Goal: Task Accomplishment & Management: Complete application form

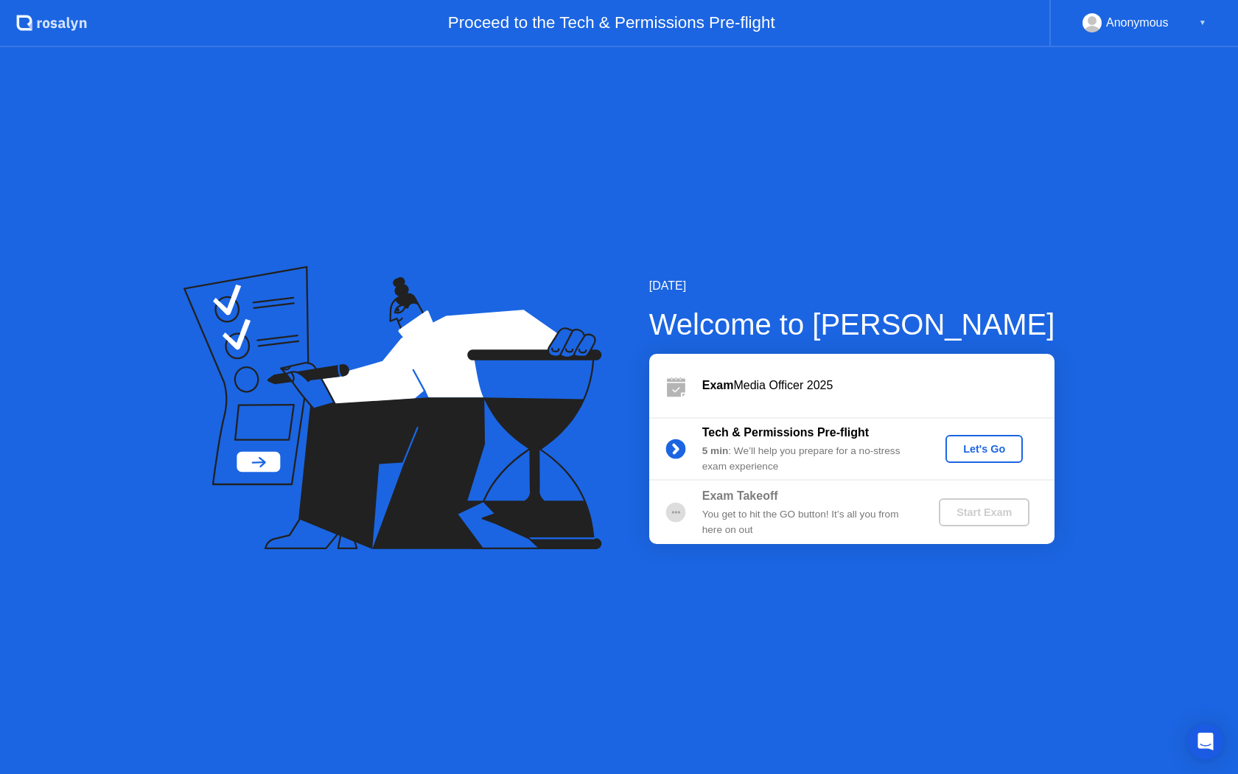
click at [976, 446] on div "Let's Go" at bounding box center [984, 449] width 66 height 12
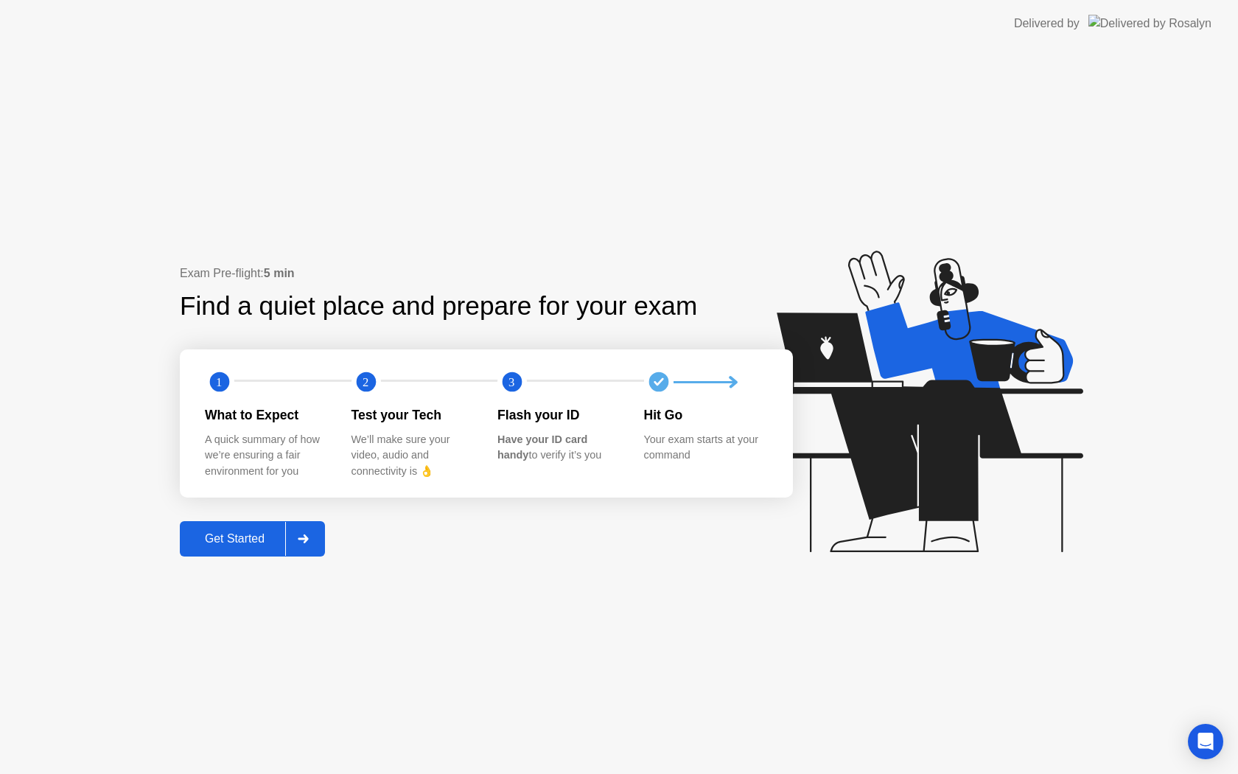
click at [251, 532] on div "Get Started" at bounding box center [234, 538] width 101 height 13
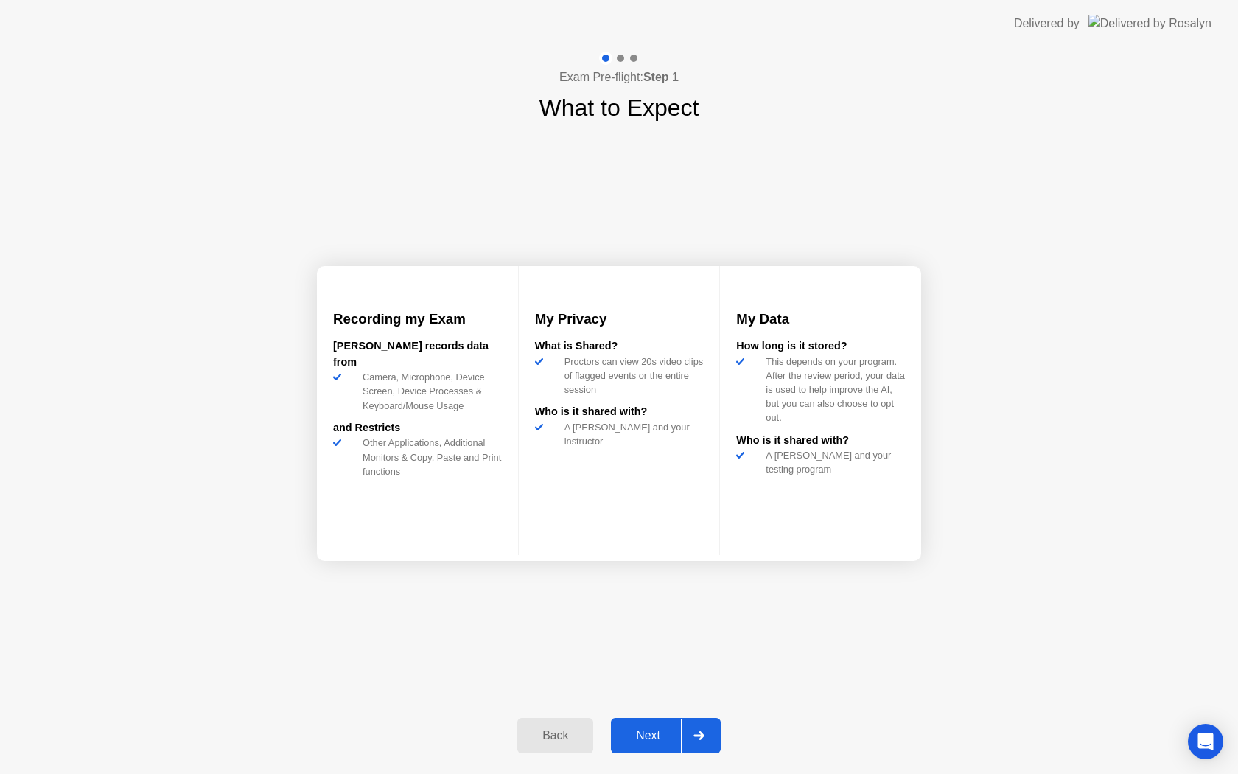
click at [676, 736] on div "Next" at bounding box center [648, 735] width 66 height 13
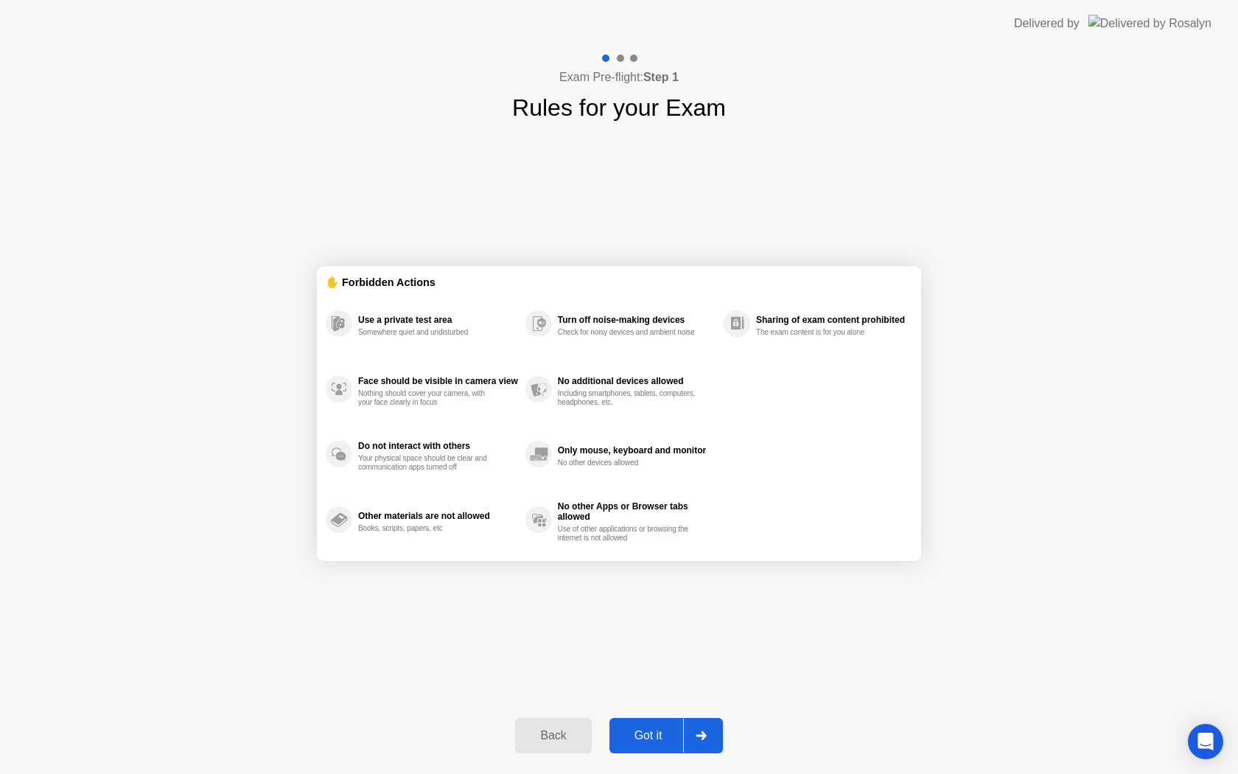
click at [648, 745] on button "Got it" at bounding box center [665, 735] width 113 height 35
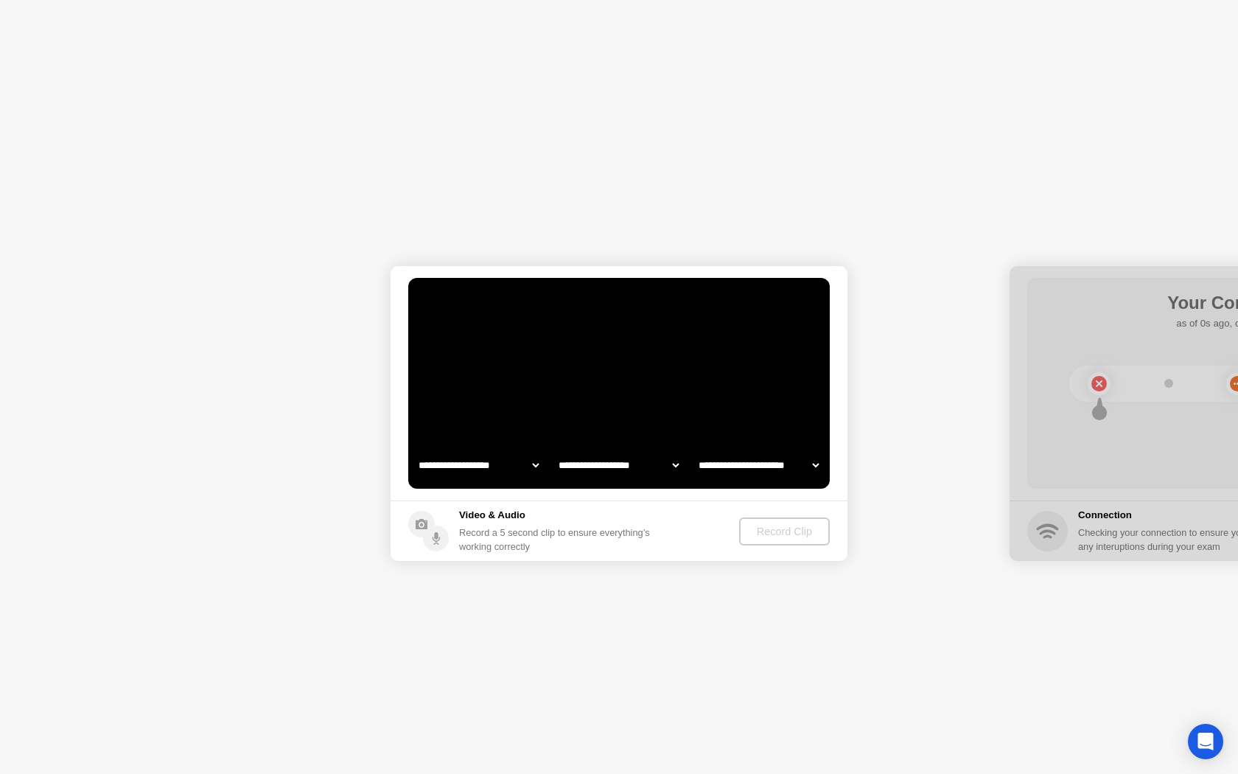
select select "**********"
select select "*******"
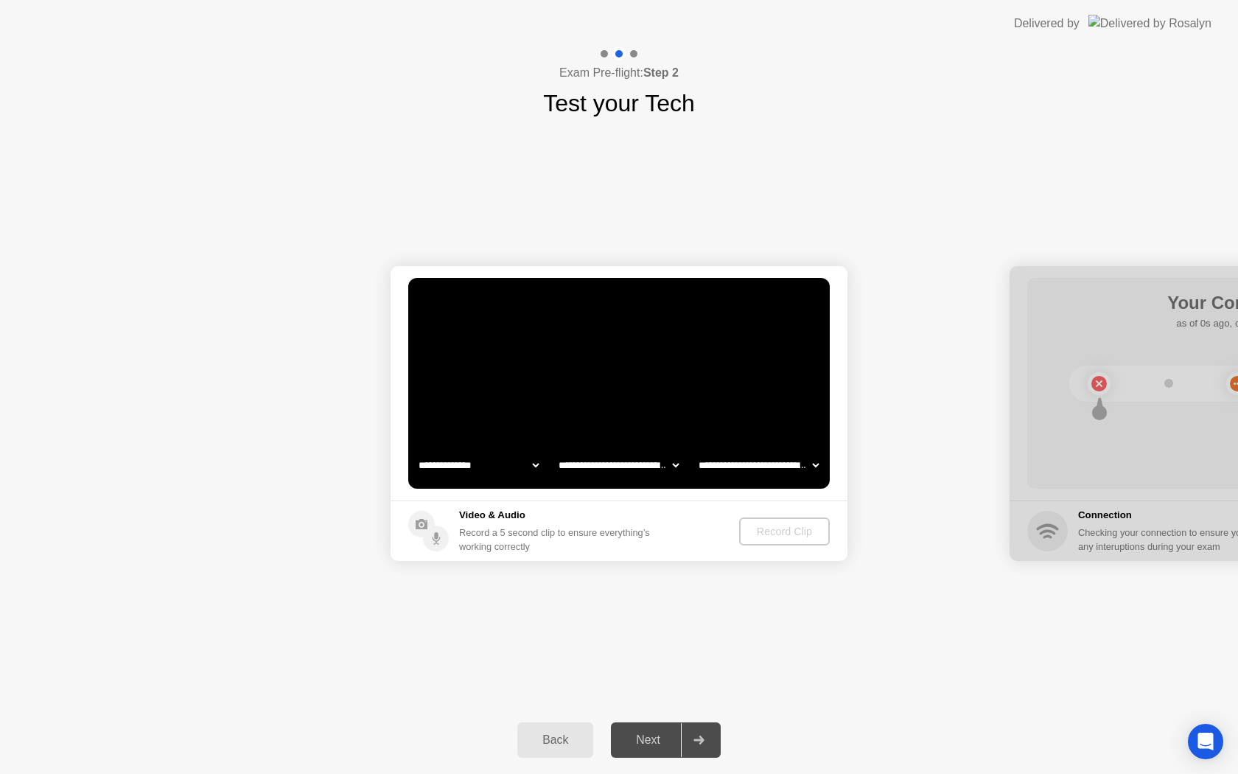
click at [1098, 318] on div at bounding box center [1237, 413] width 457 height 295
drag, startPoint x: 1081, startPoint y: 279, endPoint x: 953, endPoint y: 369, distance: 157.0
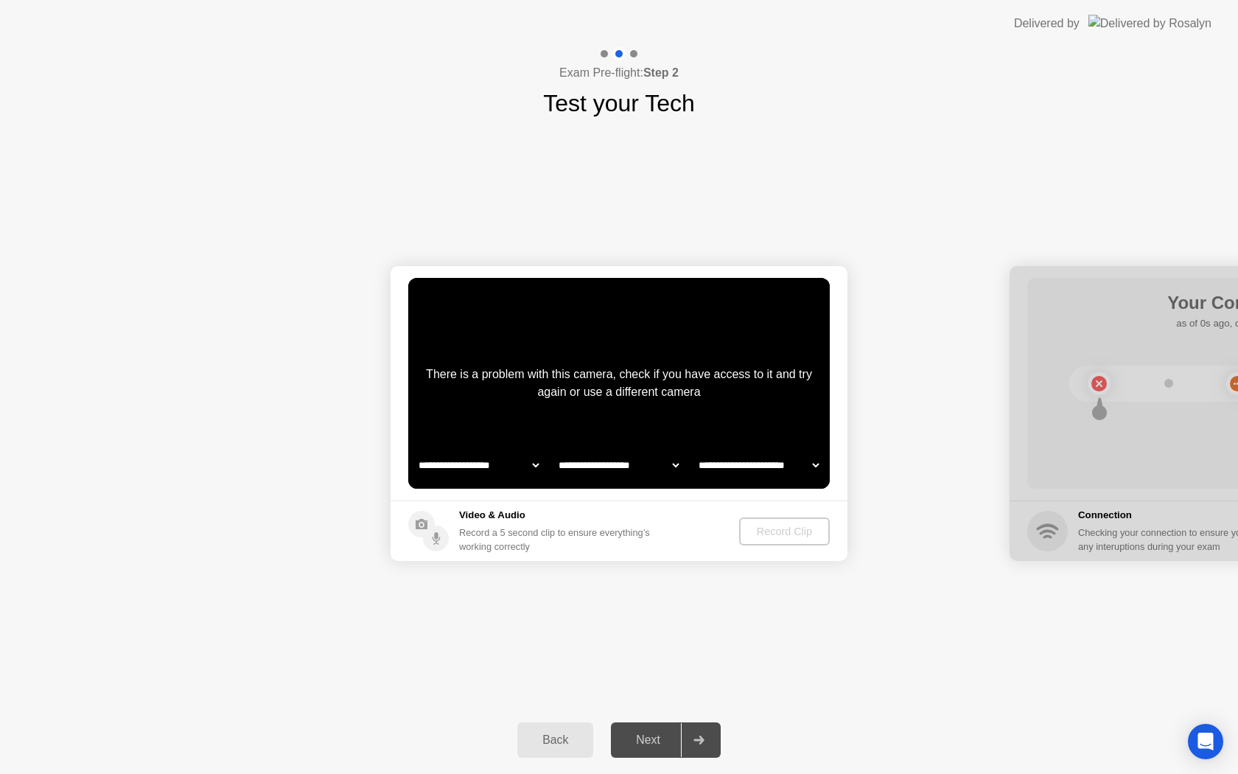
select select "**********"
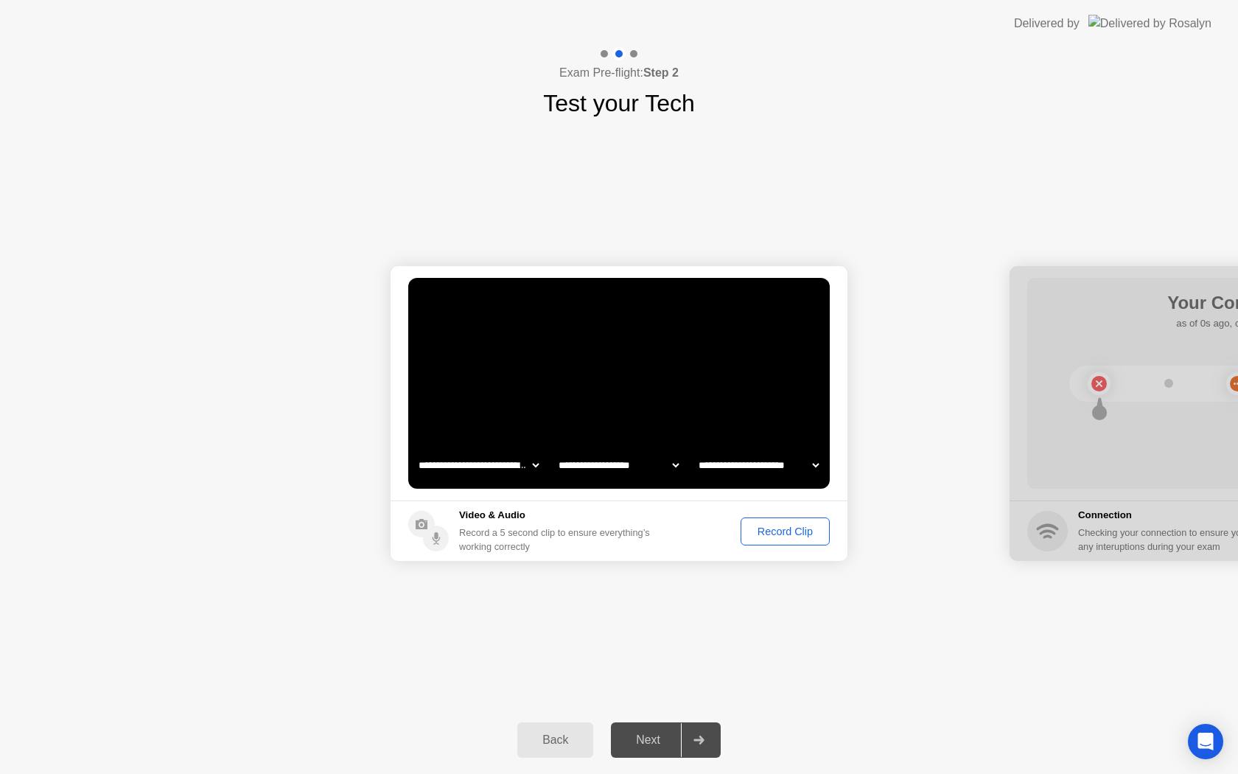
click at [799, 526] on div "Record Clip" at bounding box center [785, 531] width 79 height 12
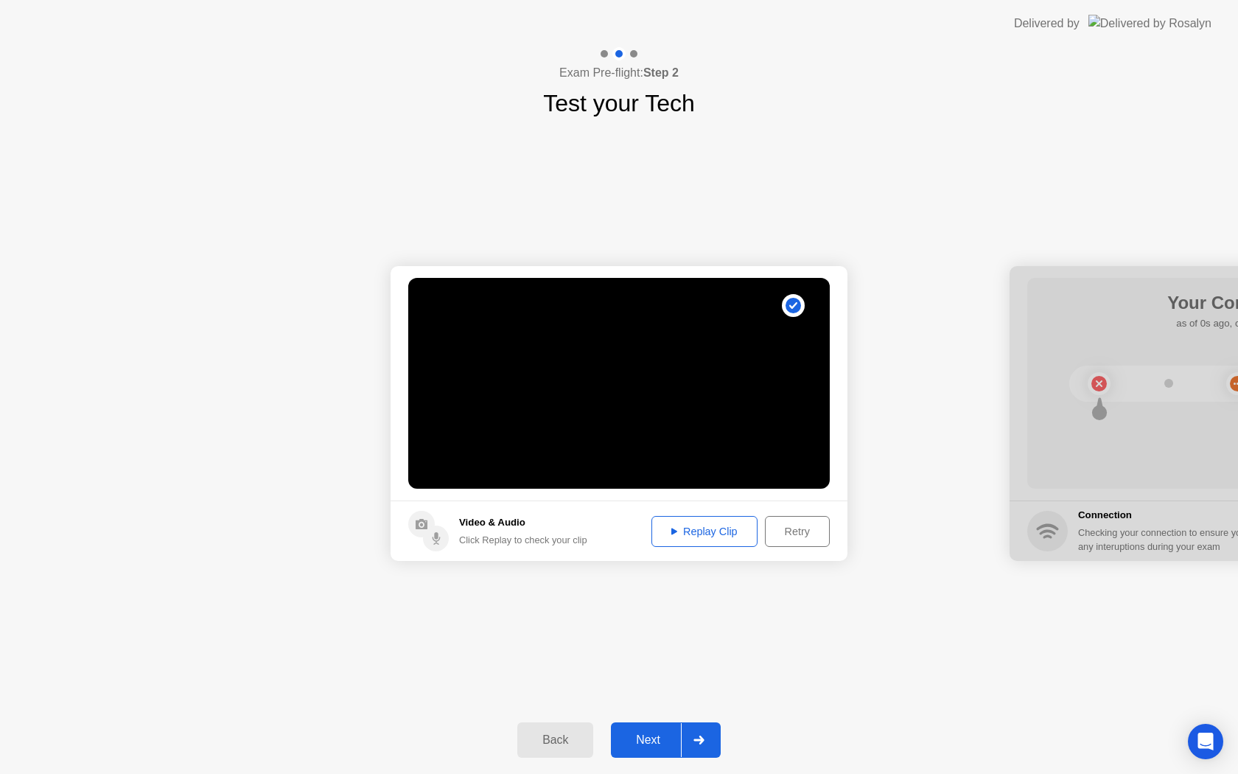
click at [659, 742] on div "Next" at bounding box center [648, 739] width 66 height 13
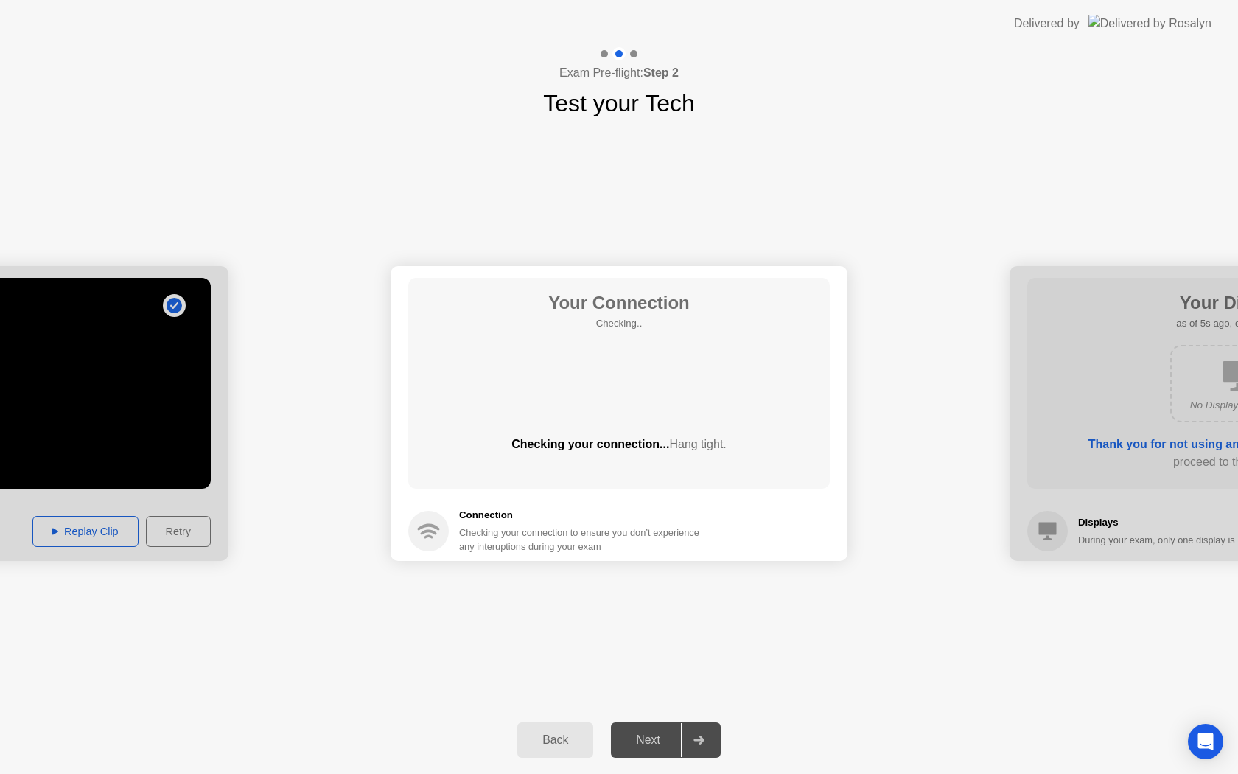
click at [659, 742] on div "Next" at bounding box center [648, 739] width 66 height 13
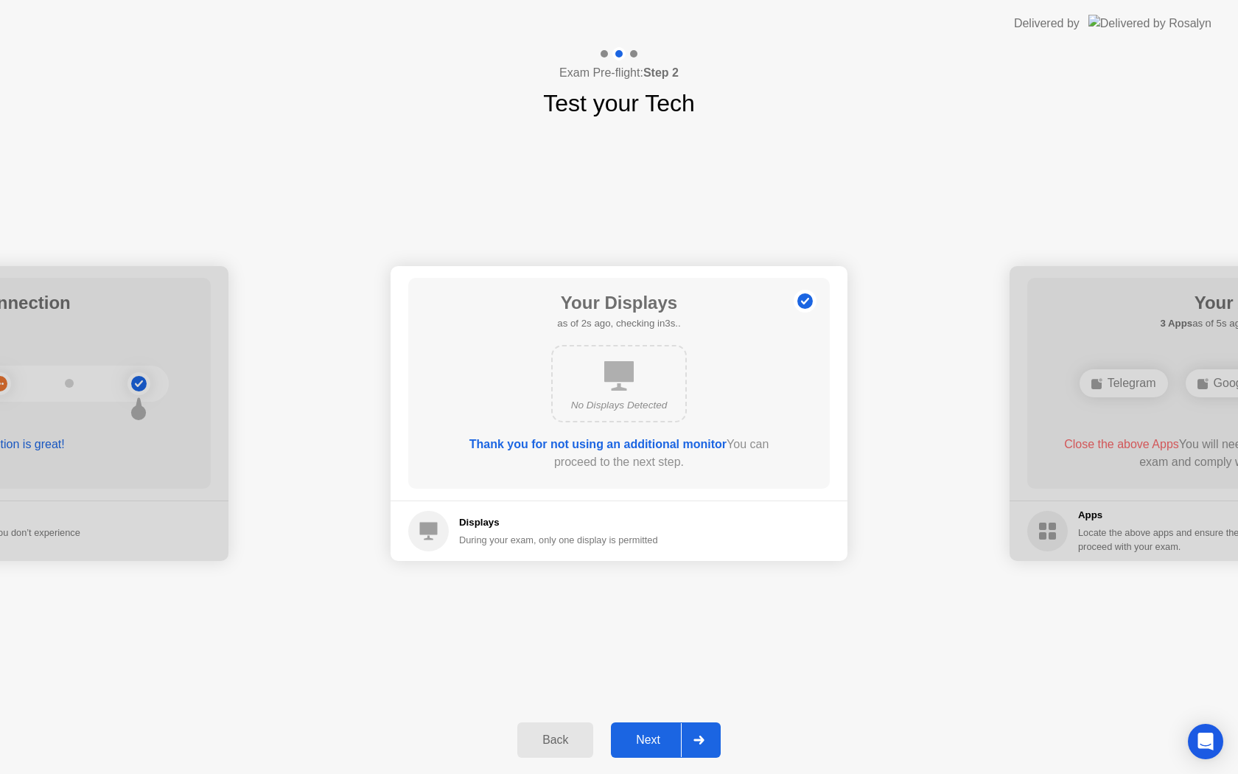
click at [659, 742] on div "Next" at bounding box center [648, 739] width 66 height 13
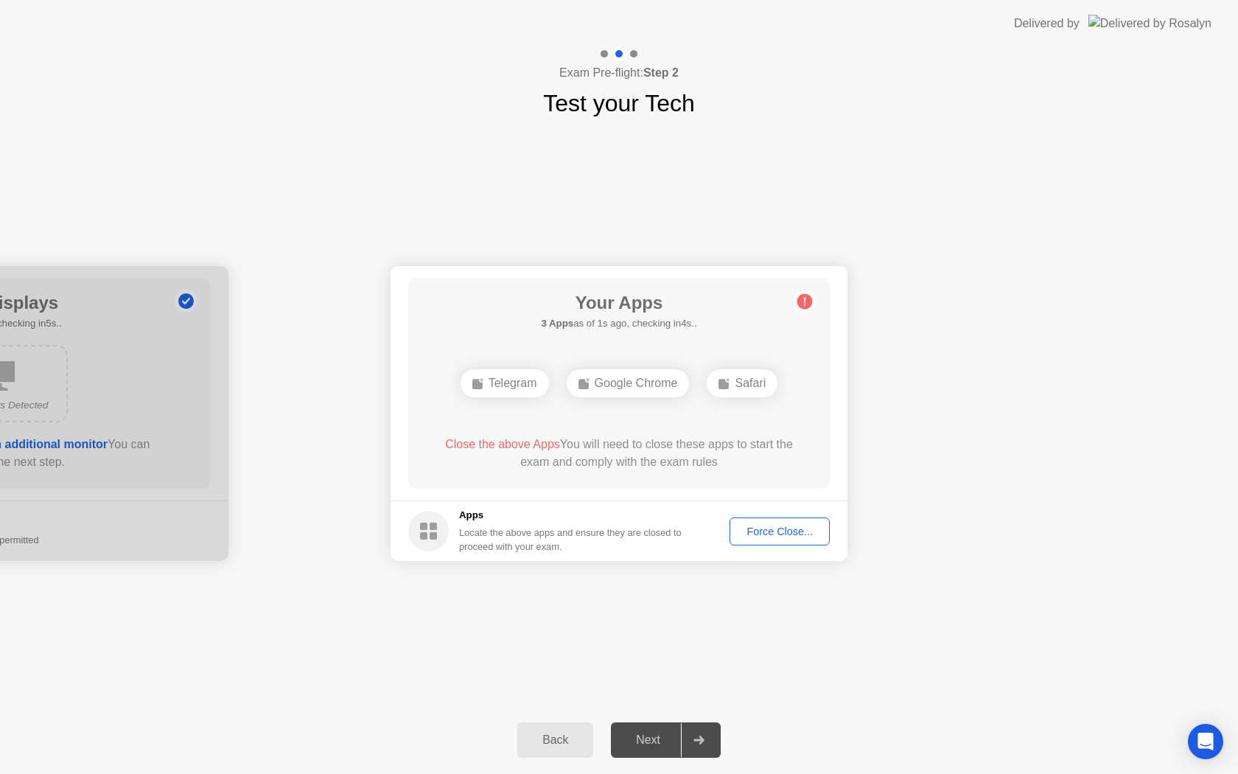
click at [480, 444] on span "Close the above Apps" at bounding box center [502, 444] width 115 height 13
click at [708, 513] on footer "Apps Locate the above apps and ensure they are closed to proceed with your exam…" at bounding box center [619, 530] width 457 height 60
click at [763, 531] on div "Force Close..." at bounding box center [780, 531] width 90 height 12
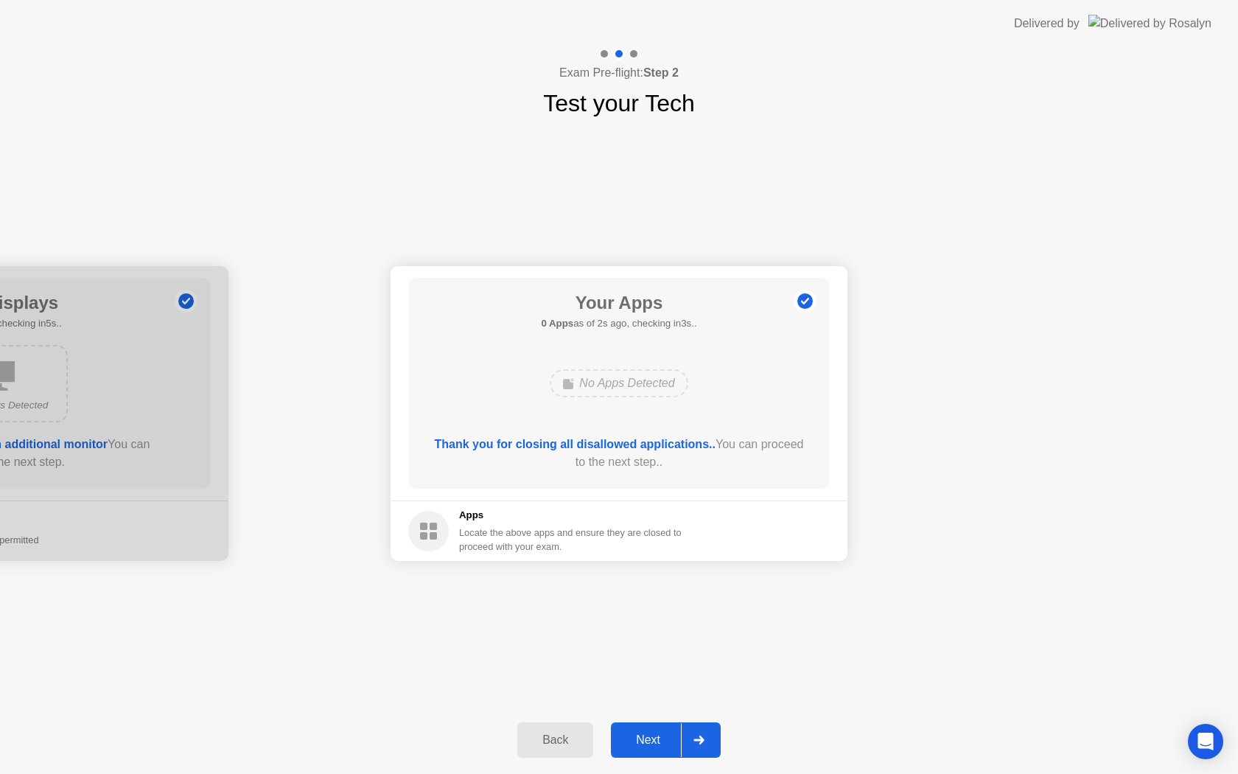
click at [668, 733] on div "Next" at bounding box center [648, 739] width 66 height 13
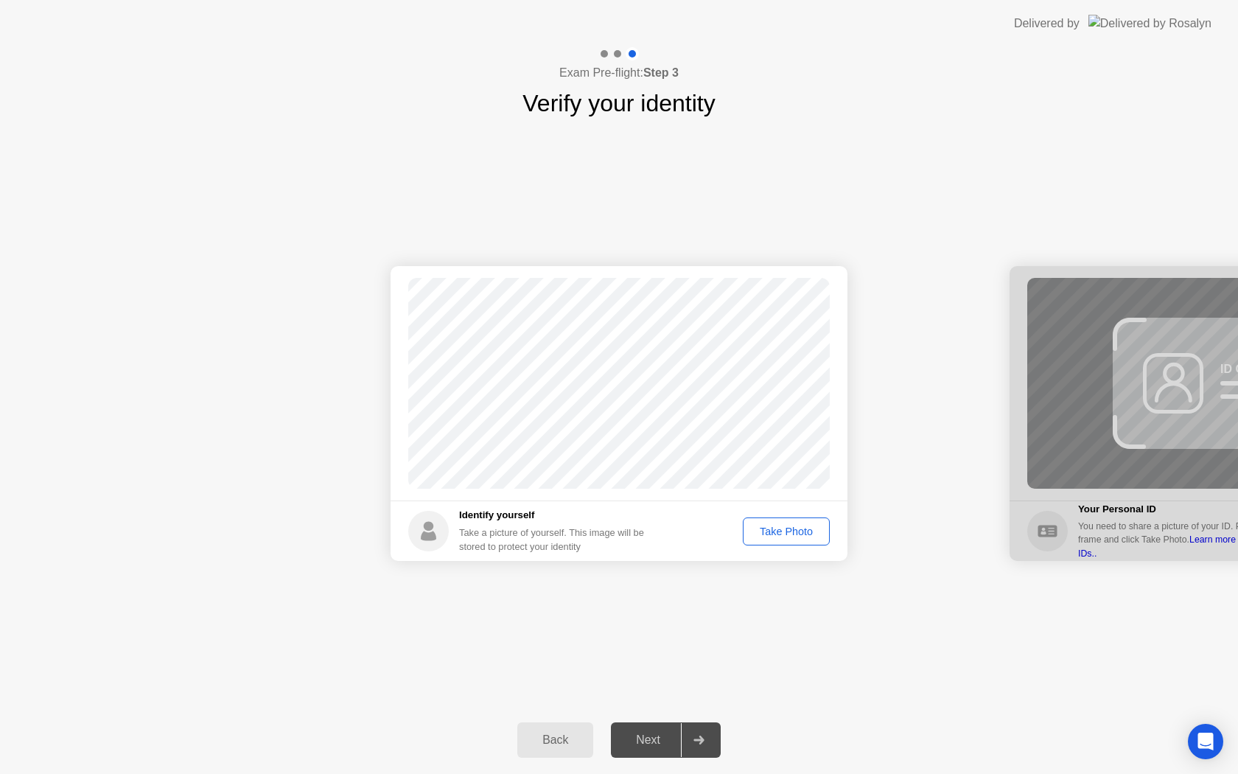
drag, startPoint x: 760, startPoint y: 617, endPoint x: 778, endPoint y: 536, distance: 83.0
click at [778, 536] on div "Success Photo is correctly taken Identify yourself Take a picture of yourself. …" at bounding box center [619, 413] width 1238 height 585
click at [778, 536] on div "Take Photo" at bounding box center [786, 531] width 77 height 12
click at [667, 741] on div "Next" at bounding box center [648, 739] width 66 height 13
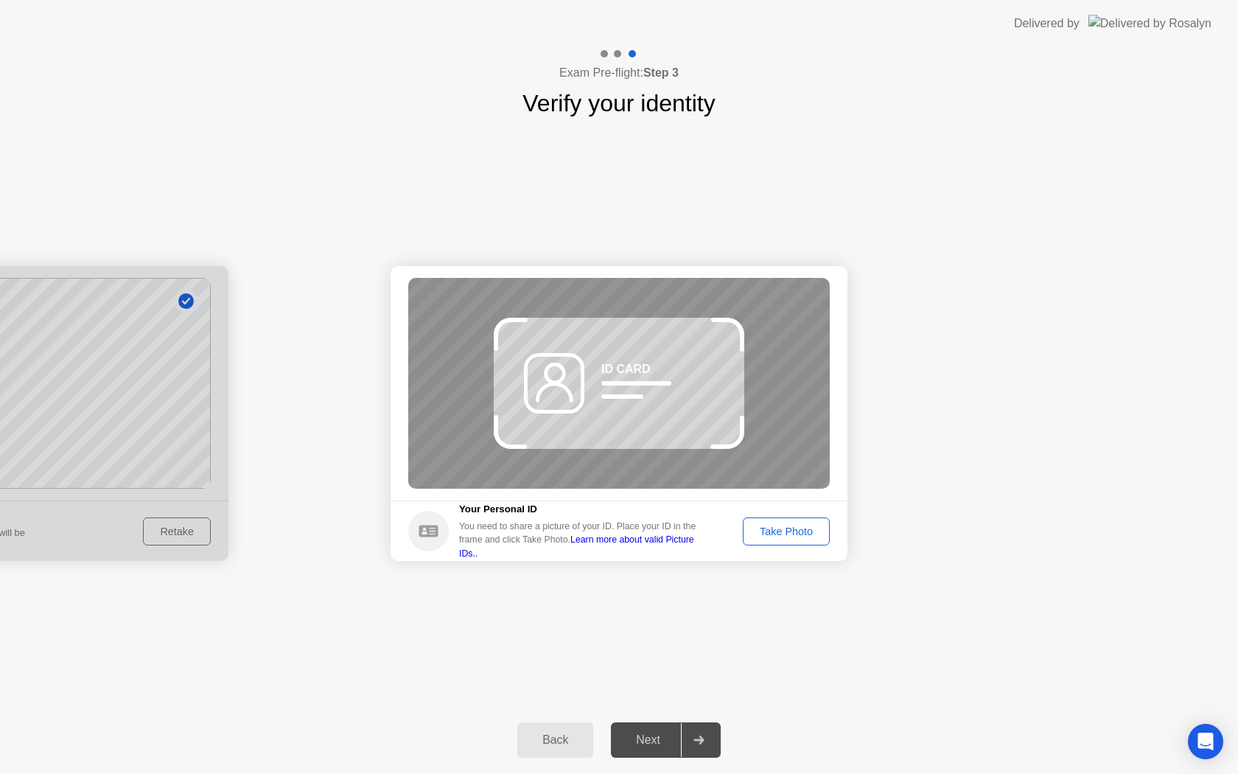
click at [667, 741] on div "Next" at bounding box center [648, 739] width 66 height 13
click at [783, 533] on div "Take Photo" at bounding box center [786, 531] width 77 height 12
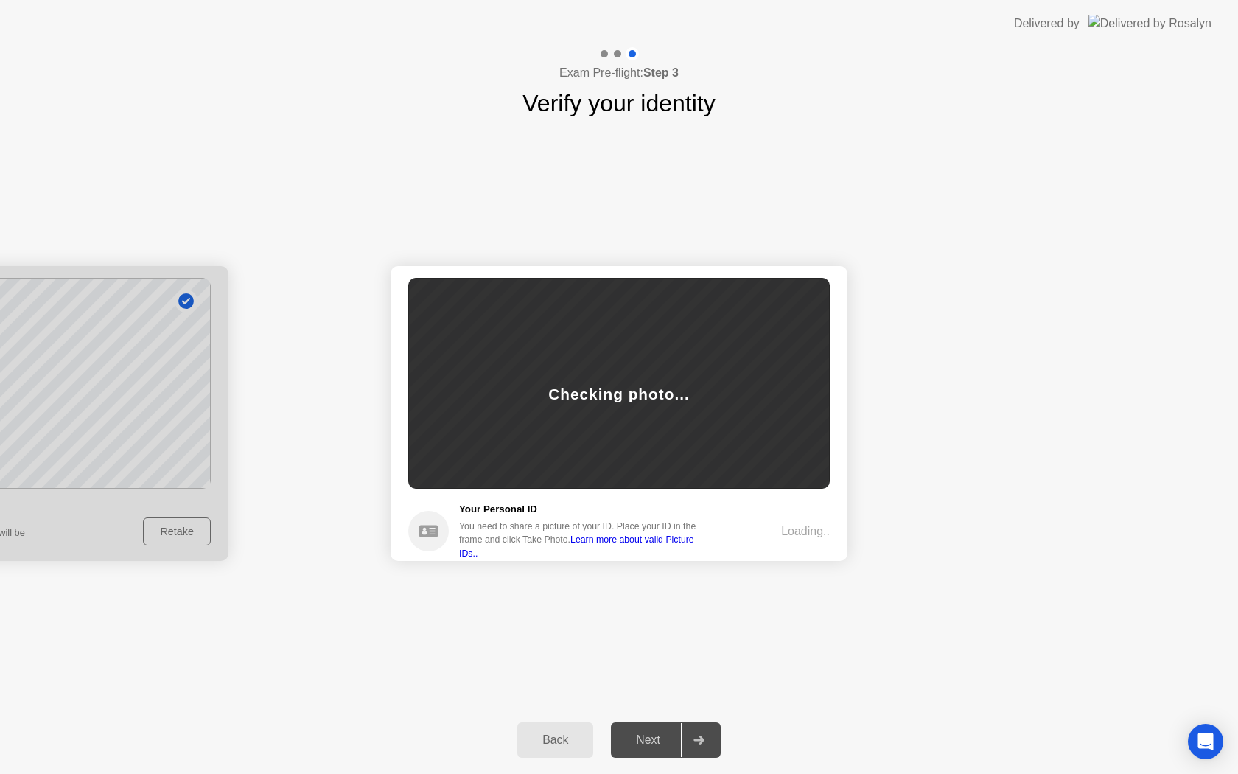
click at [783, 533] on div "Loading.." at bounding box center [805, 531] width 49 height 18
drag, startPoint x: 783, startPoint y: 533, endPoint x: 769, endPoint y: 569, distance: 39.0
click at [783, 539] on footer "Your Personal ID You need to share a picture of your ID. Place your ID in the f…" at bounding box center [619, 530] width 457 height 60
drag, startPoint x: 707, startPoint y: 721, endPoint x: 661, endPoint y: 736, distance: 48.0
click at [661, 736] on div "Back Next" at bounding box center [619, 740] width 1238 height 68
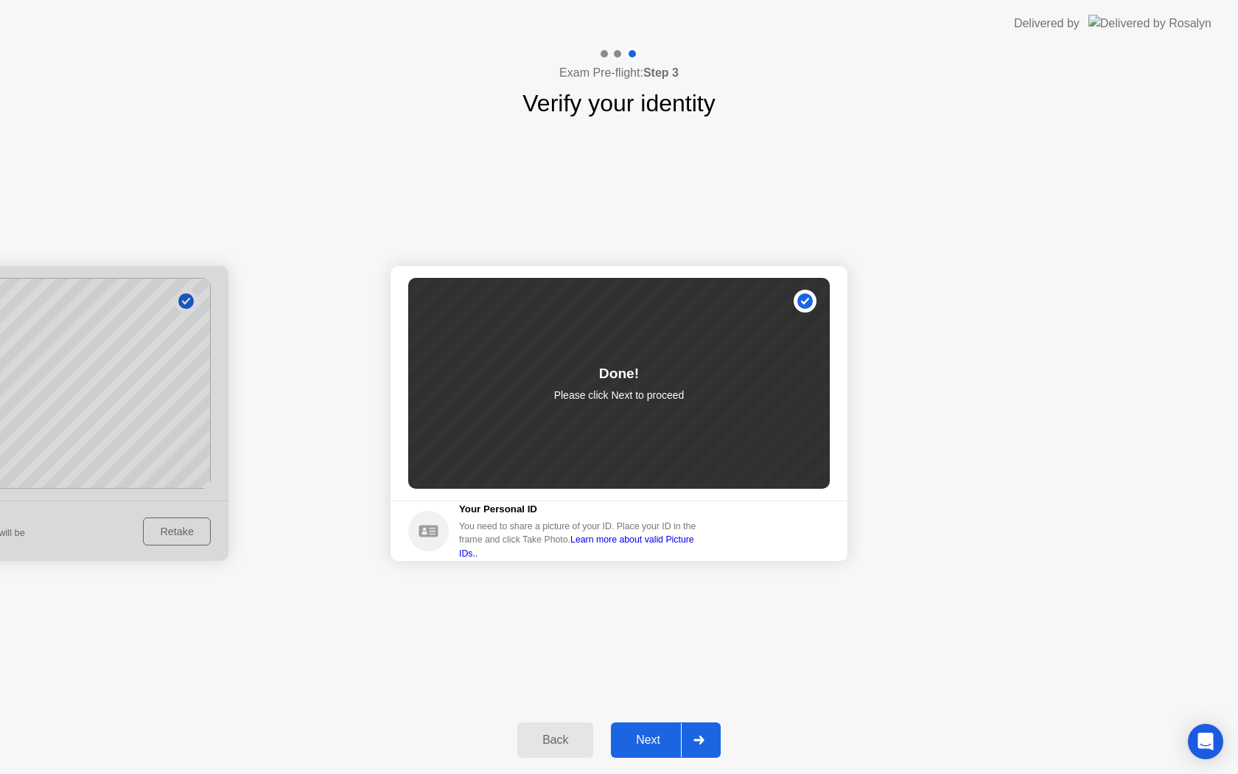
click at [661, 736] on div "Next" at bounding box center [648, 739] width 66 height 13
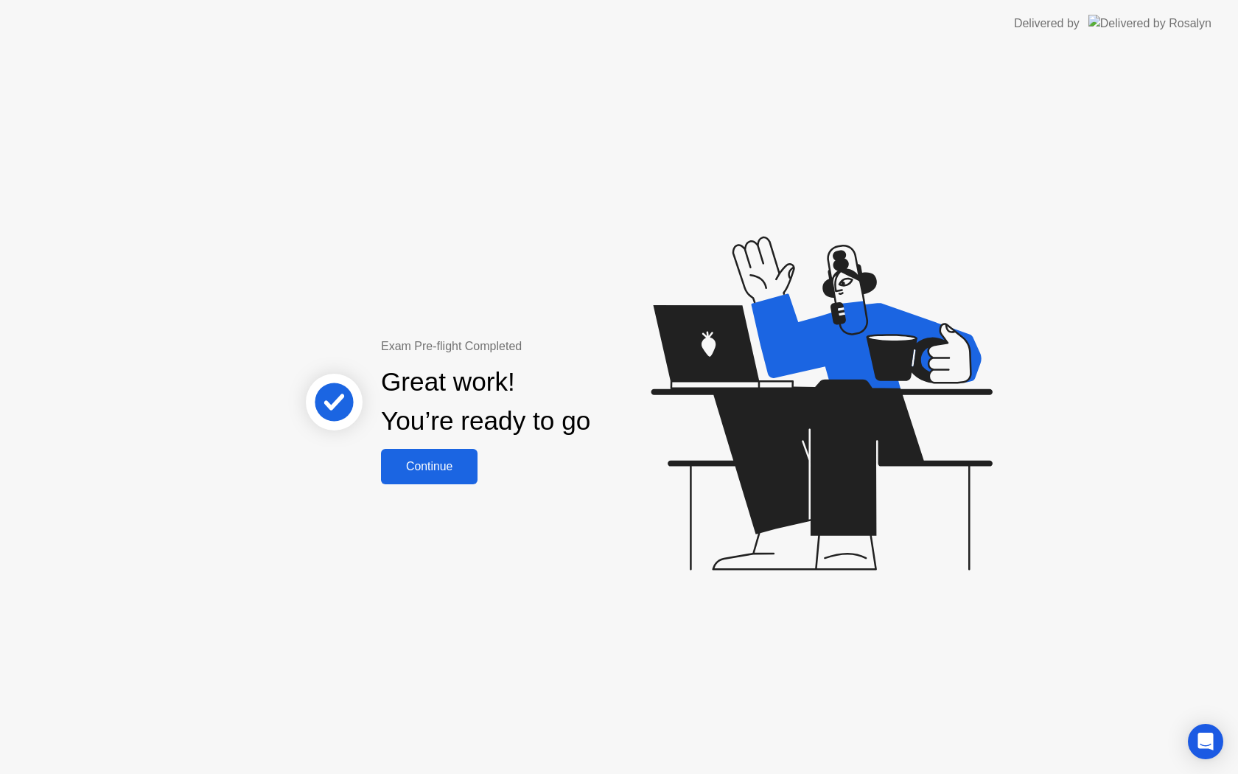
drag, startPoint x: 465, startPoint y: 593, endPoint x: 452, endPoint y: 474, distance: 120.0
click at [452, 474] on div "Exam Pre-flight Completed Great work! You’re ready to go Continue" at bounding box center [619, 410] width 1238 height 727
click at [452, 473] on div "Continue" at bounding box center [429, 466] width 88 height 13
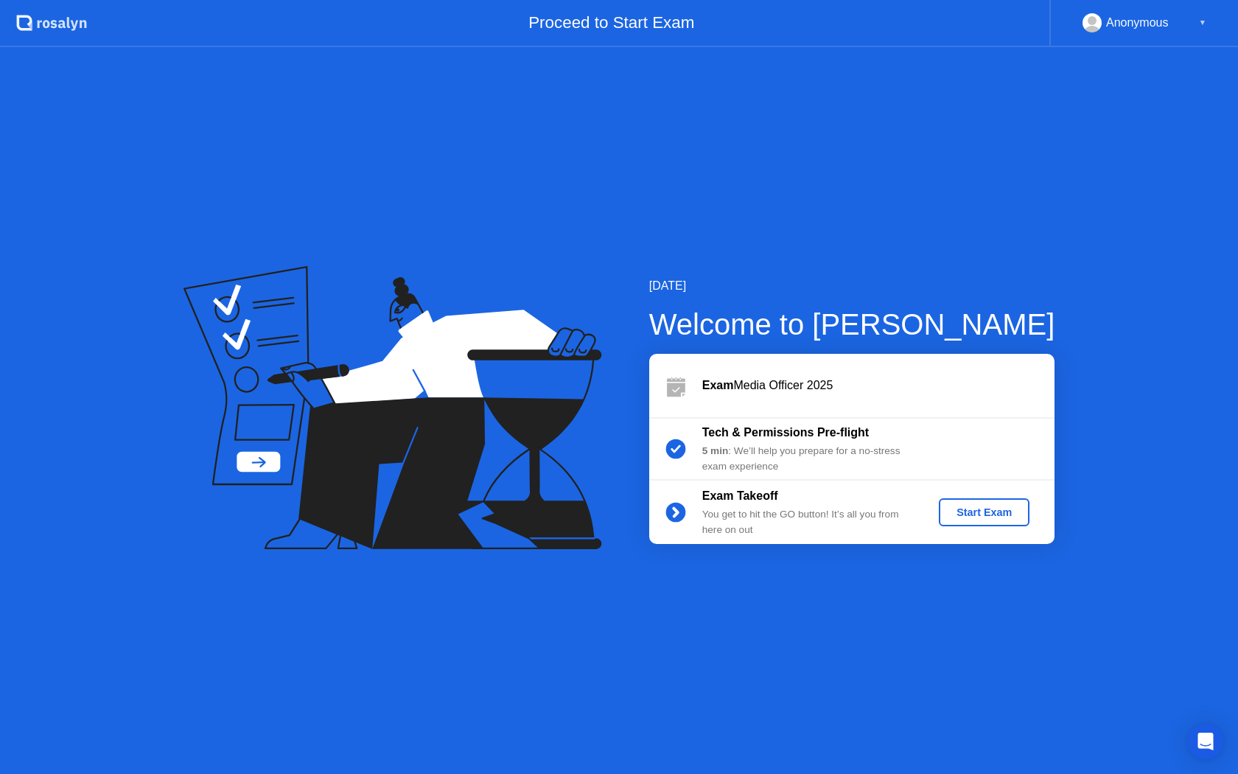
click at [988, 516] on div "Start Exam" at bounding box center [984, 512] width 79 height 12
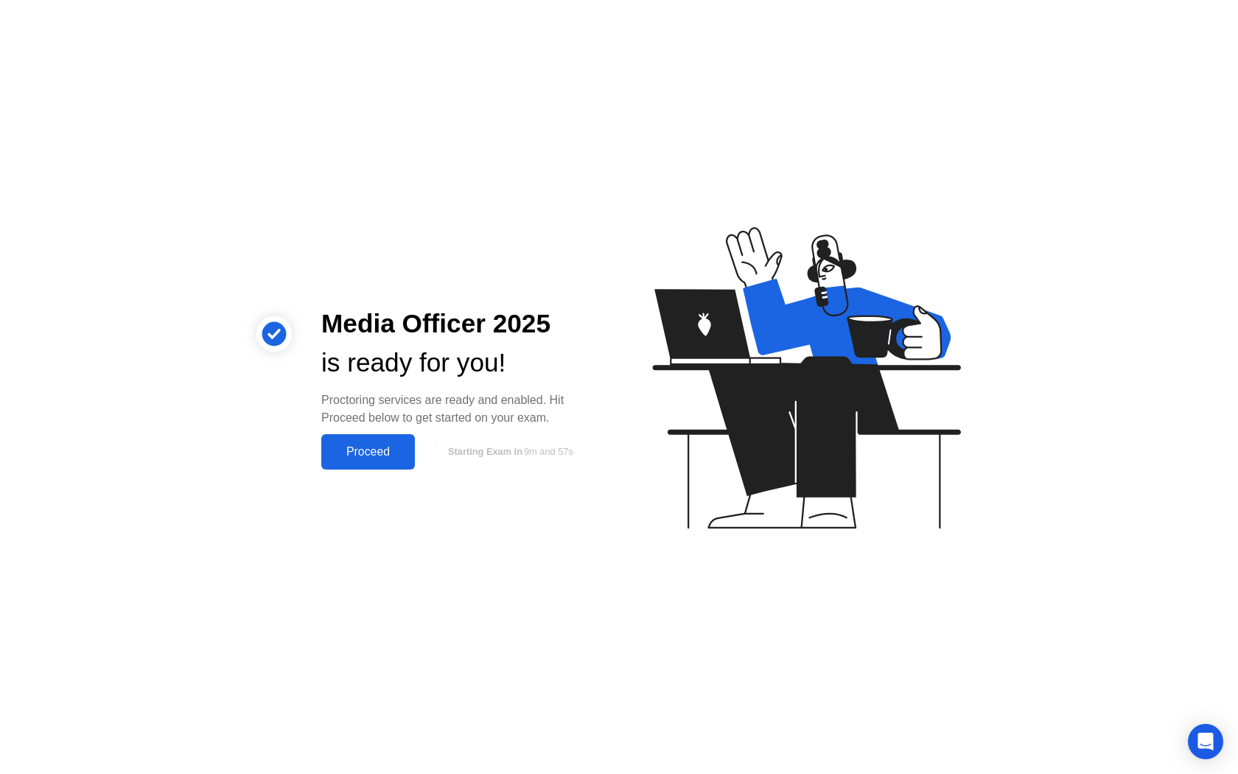
drag, startPoint x: 927, startPoint y: 498, endPoint x: 749, endPoint y: 462, distance: 181.2
click at [749, 462] on icon at bounding box center [803, 384] width 380 height 377
click at [399, 457] on div "Proceed" at bounding box center [368, 451] width 85 height 13
